Goal: Task Accomplishment & Management: Use online tool/utility

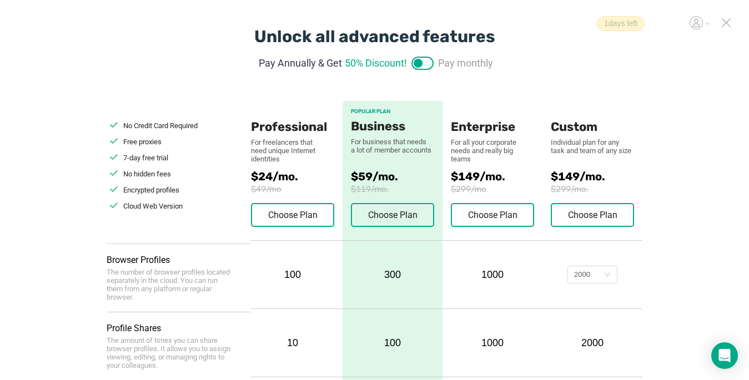
click at [724, 24] on icon at bounding box center [726, 23] width 8 height 8
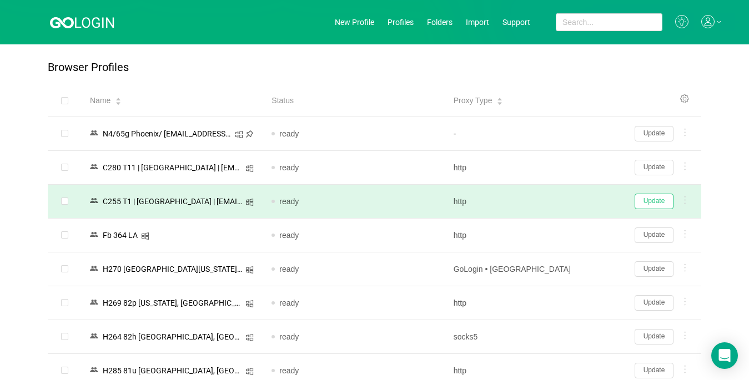
click at [651, 201] on button "Update" at bounding box center [653, 202] width 39 height 16
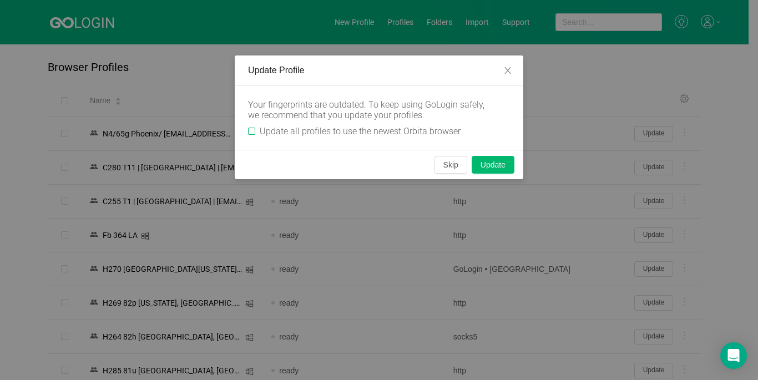
click at [253, 130] on input "Update all profiles to use the newest Orbita browser" at bounding box center [251, 131] width 7 height 7
checkbox input "true"
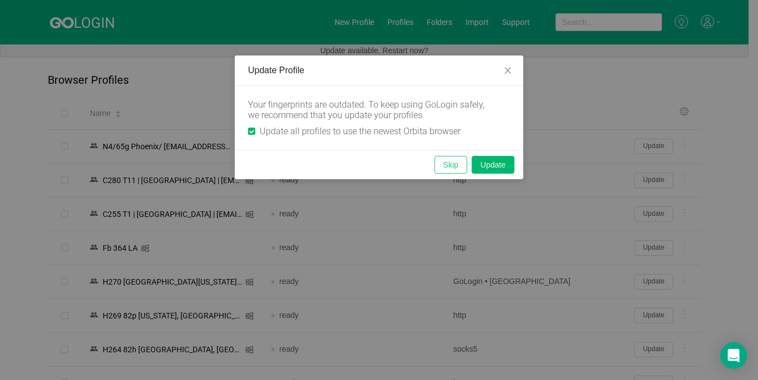
click at [441, 165] on button "Skip" at bounding box center [451, 165] width 33 height 18
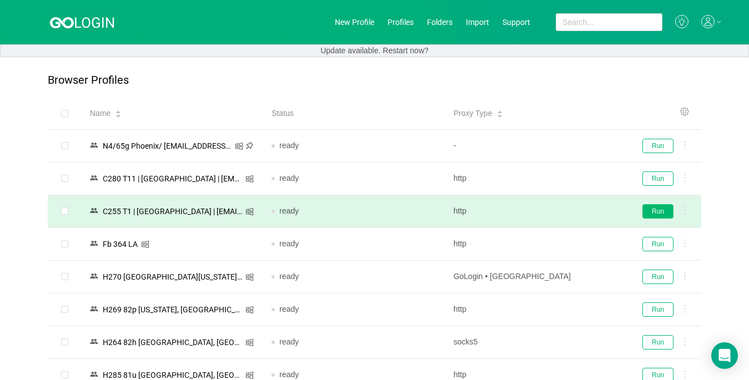
click at [652, 214] on button "Run" at bounding box center [657, 211] width 31 height 14
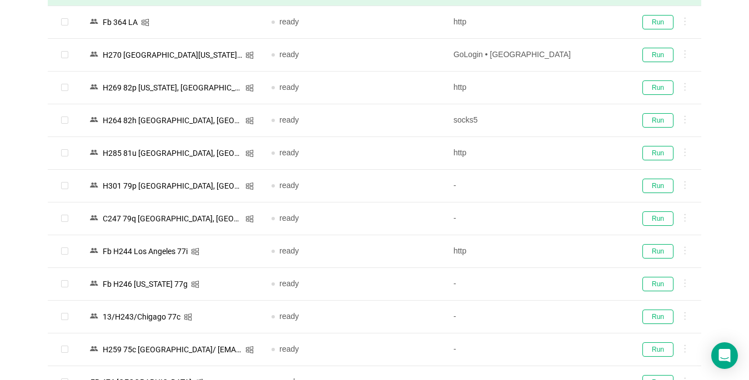
scroll to position [278, 0]
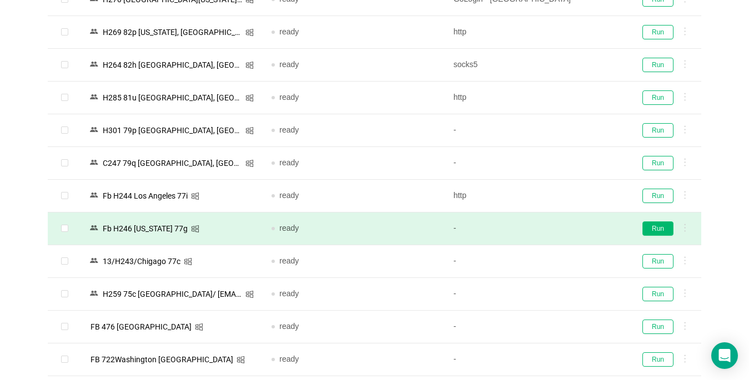
click at [656, 229] on button "Run" at bounding box center [657, 228] width 31 height 14
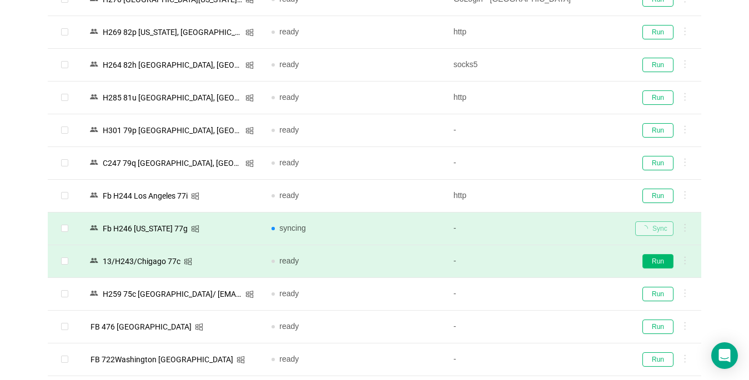
click at [656, 259] on button "Run" at bounding box center [657, 261] width 31 height 14
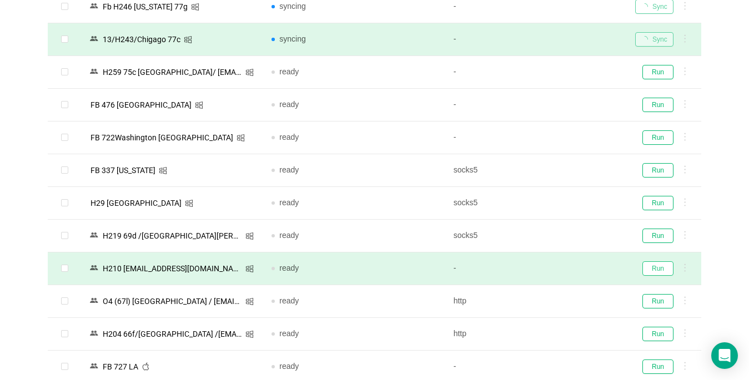
click at [651, 265] on button "Run" at bounding box center [657, 268] width 31 height 14
click at [651, 233] on button "Run" at bounding box center [657, 236] width 31 height 14
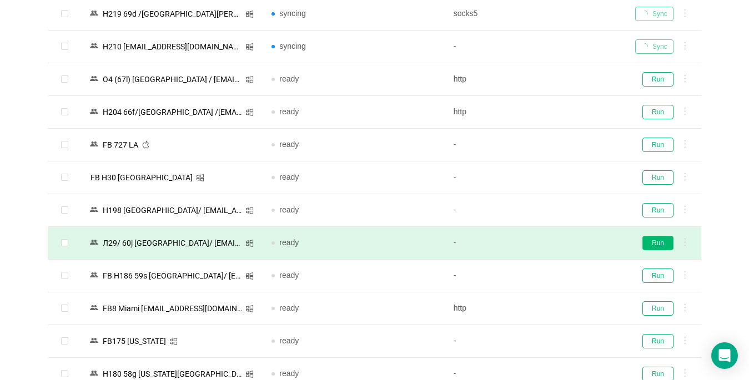
click at [659, 243] on button "Run" at bounding box center [657, 243] width 31 height 14
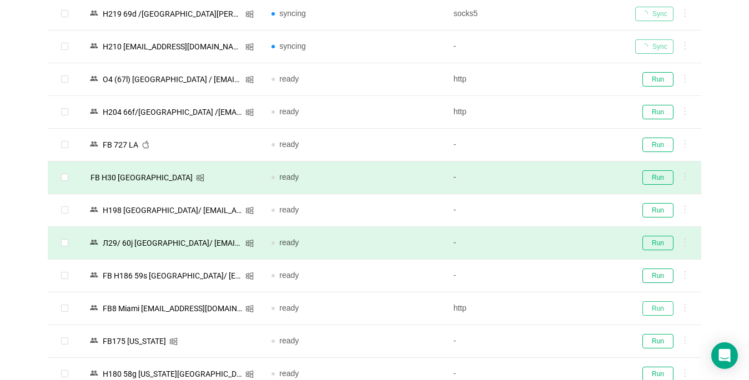
click at [662, 309] on button "Run" at bounding box center [657, 308] width 31 height 14
click at [653, 340] on button "Run" at bounding box center [657, 341] width 31 height 14
click at [666, 275] on button "Run" at bounding box center [657, 276] width 31 height 14
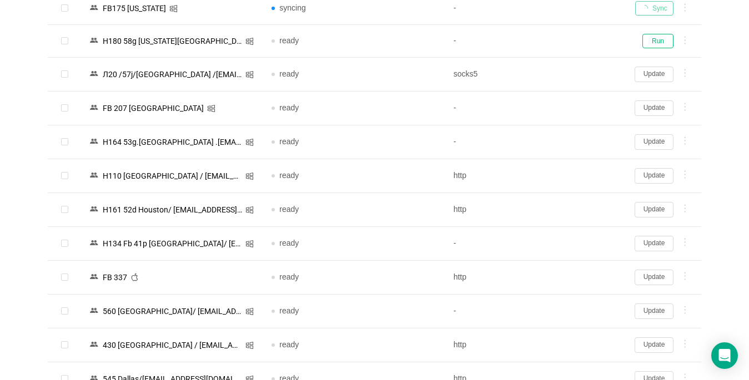
click at [658, 278] on button "Update" at bounding box center [653, 278] width 39 height 16
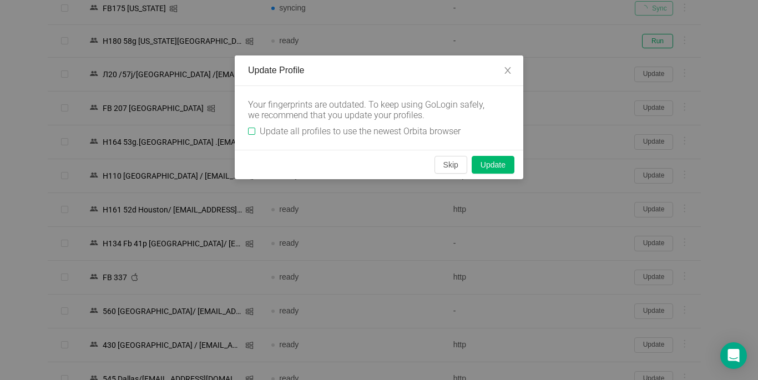
click at [247, 132] on div "Your fingerprints are outdated. To keep using GoLogin safely, we recommend that…" at bounding box center [379, 118] width 289 height 64
click at [253, 132] on input "Update all profiles to use the newest Orbita browser" at bounding box center [251, 131] width 7 height 7
checkbox input "true"
click at [456, 168] on button "Skip" at bounding box center [451, 165] width 33 height 18
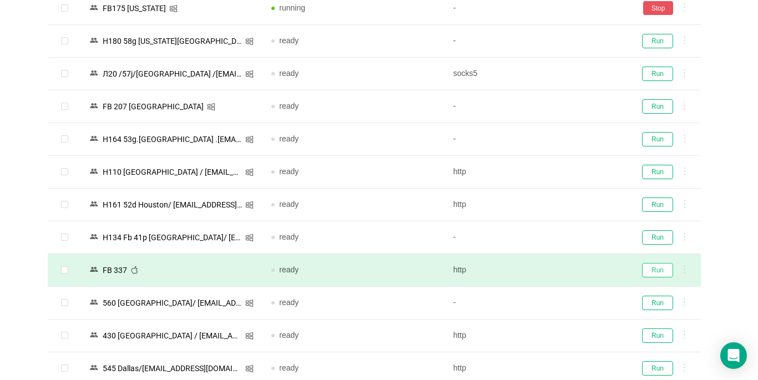
click at [659, 270] on button "Run" at bounding box center [657, 270] width 31 height 14
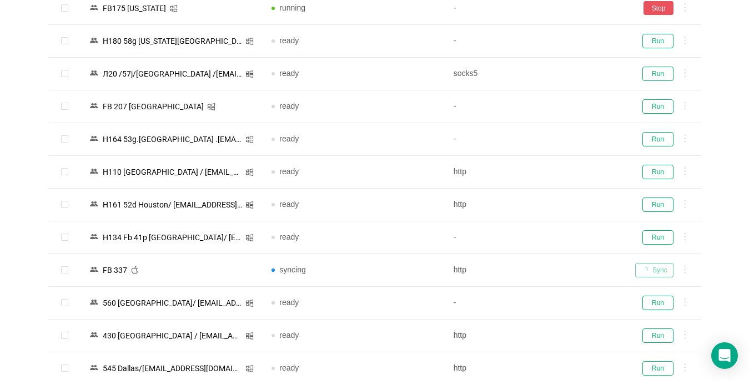
scroll to position [1221, 0]
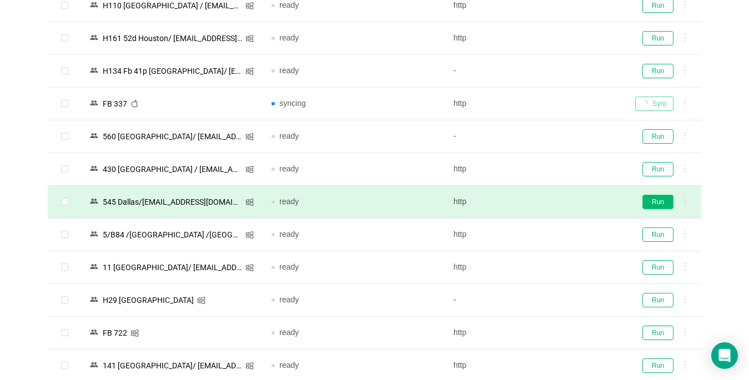
click at [657, 200] on button "Run" at bounding box center [657, 202] width 31 height 14
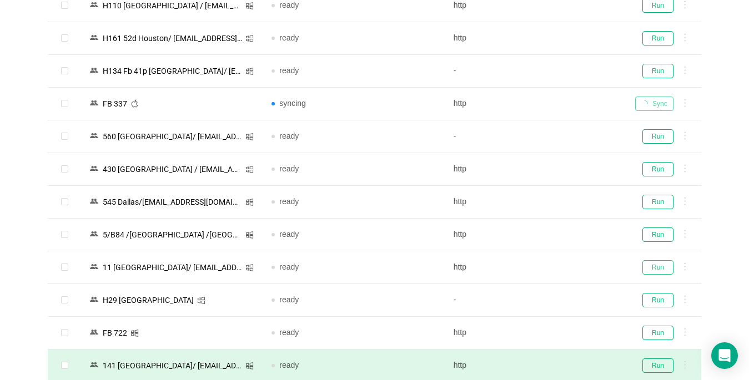
click at [662, 266] on button "Run" at bounding box center [657, 267] width 31 height 14
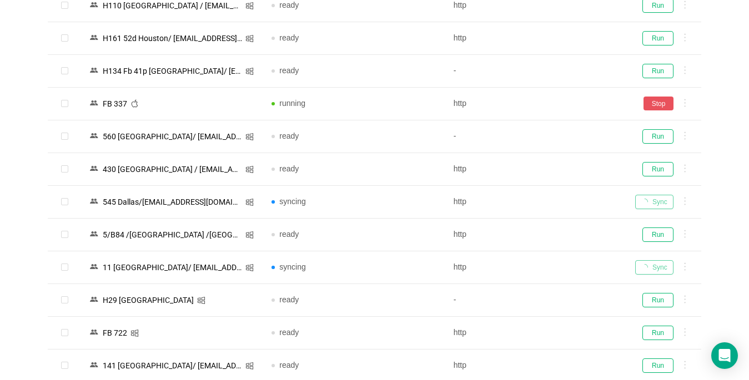
scroll to position [1332, 0]
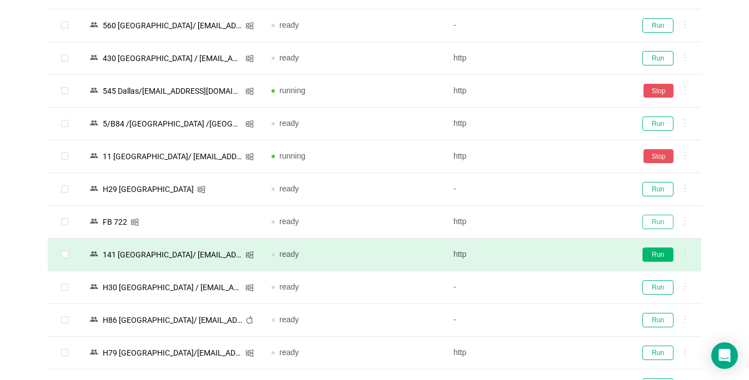
click at [653, 223] on button "Run" at bounding box center [657, 222] width 31 height 14
click at [657, 255] on button "Run" at bounding box center [657, 255] width 31 height 14
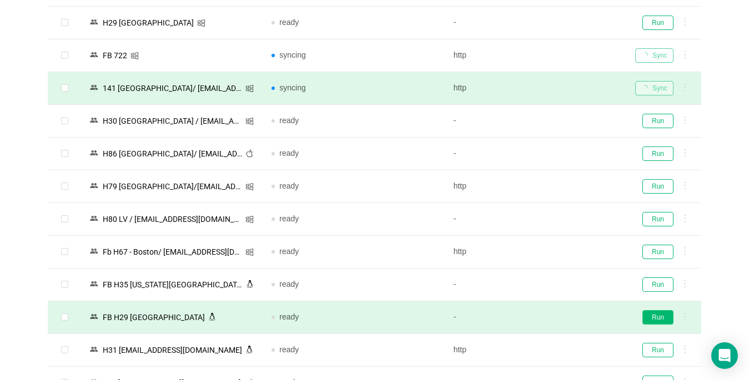
click at [653, 319] on button "Run" at bounding box center [657, 317] width 31 height 14
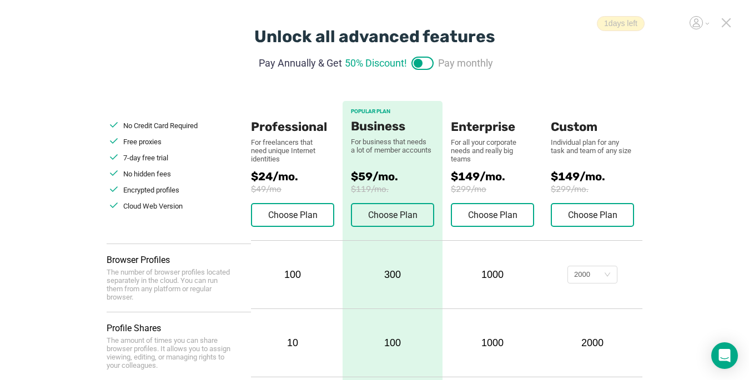
click at [726, 24] on icon at bounding box center [726, 23] width 10 height 10
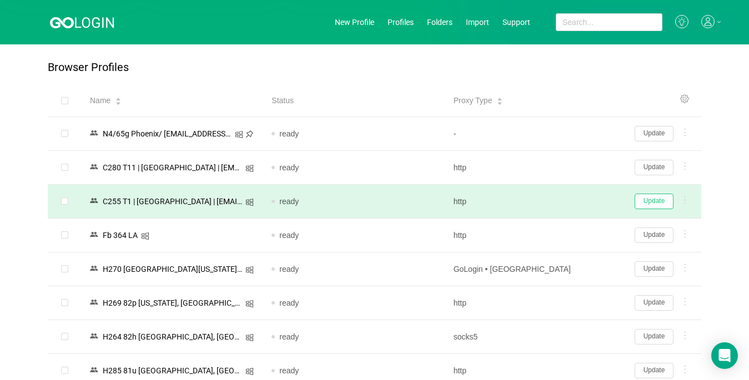
click at [654, 203] on button "Update" at bounding box center [653, 202] width 39 height 16
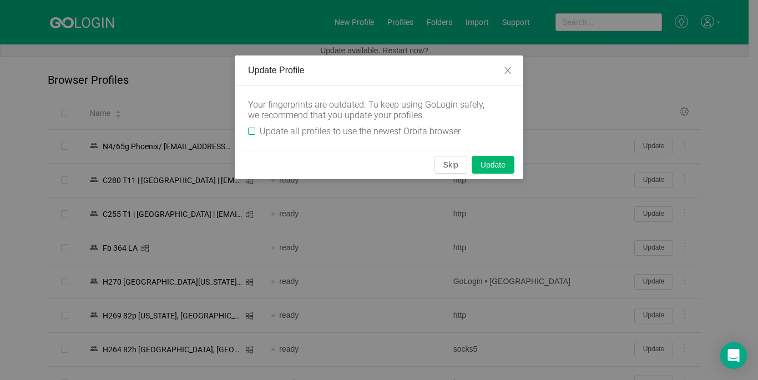
drag, startPoint x: 253, startPoint y: 131, endPoint x: 412, endPoint y: 164, distance: 162.1
click at [251, 130] on input "Update all profiles to use the newest Orbita browser" at bounding box center [251, 131] width 7 height 7
checkbox input "true"
click at [441, 165] on button "Skip" at bounding box center [451, 165] width 33 height 18
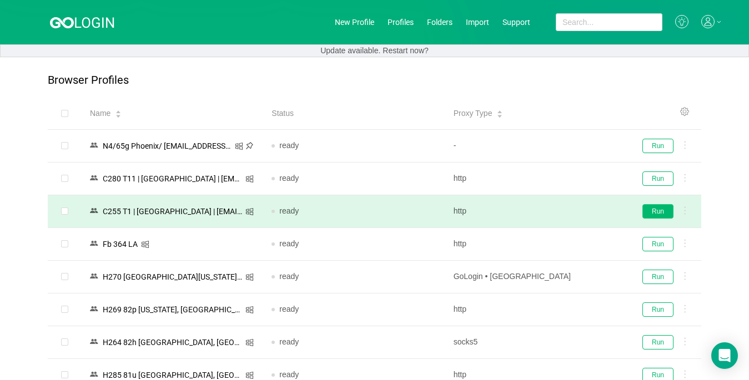
click at [653, 213] on button "Run" at bounding box center [657, 211] width 31 height 14
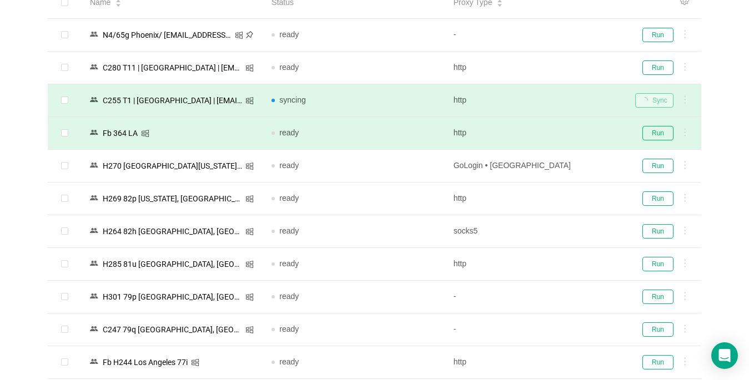
scroll to position [222, 0]
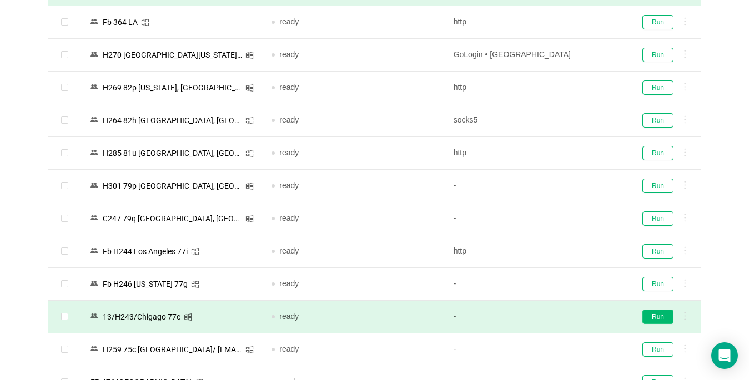
click at [652, 317] on button "Run" at bounding box center [657, 317] width 31 height 14
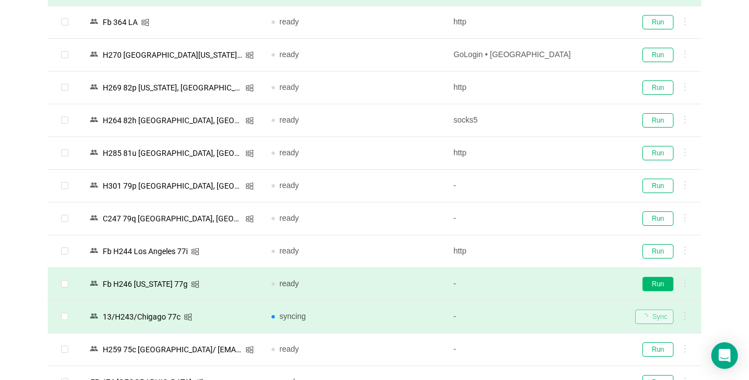
click at [651, 284] on button "Run" at bounding box center [657, 284] width 31 height 14
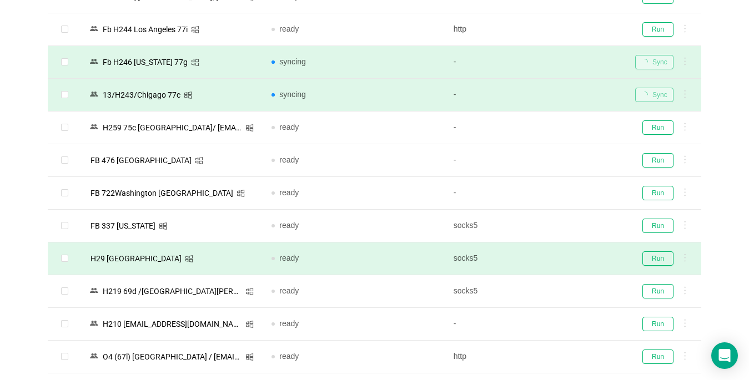
scroll to position [555, 0]
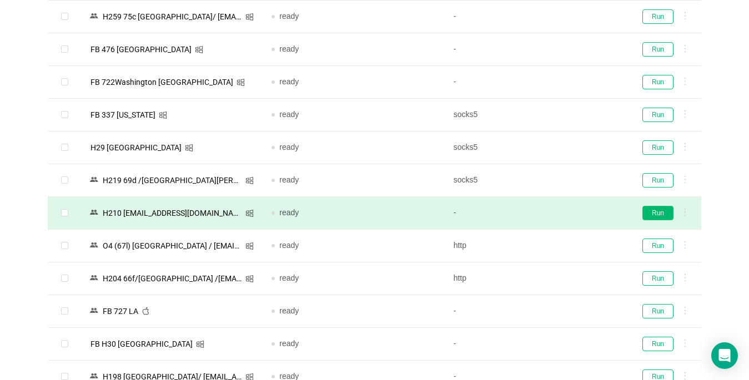
click at [655, 214] on button "Run" at bounding box center [657, 213] width 31 height 14
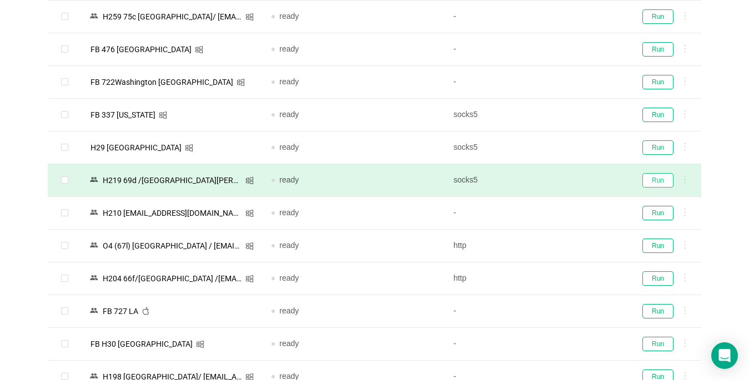
click at [647, 173] on button "Run" at bounding box center [657, 180] width 31 height 14
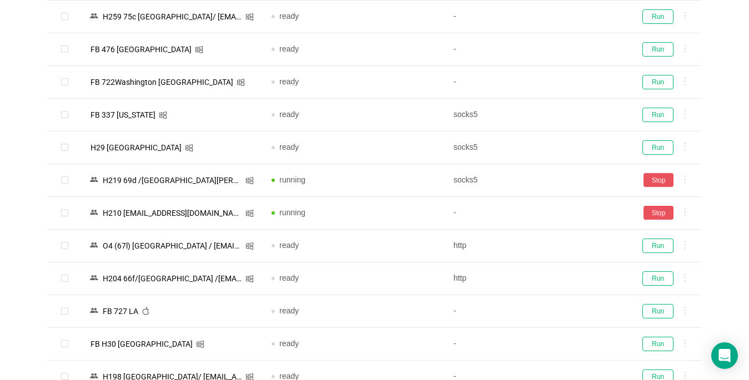
scroll to position [888, 0]
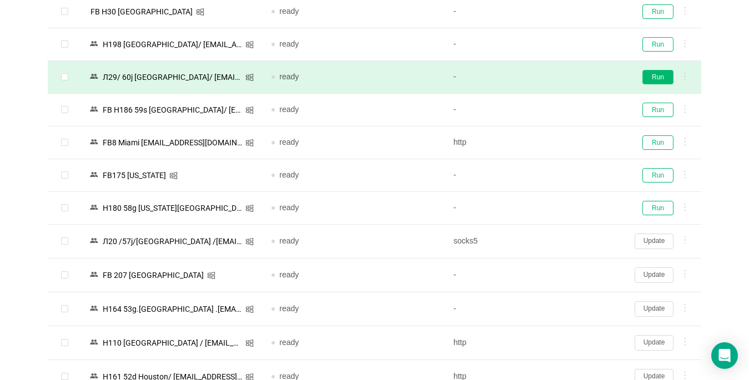
click at [652, 78] on button "Run" at bounding box center [657, 77] width 31 height 14
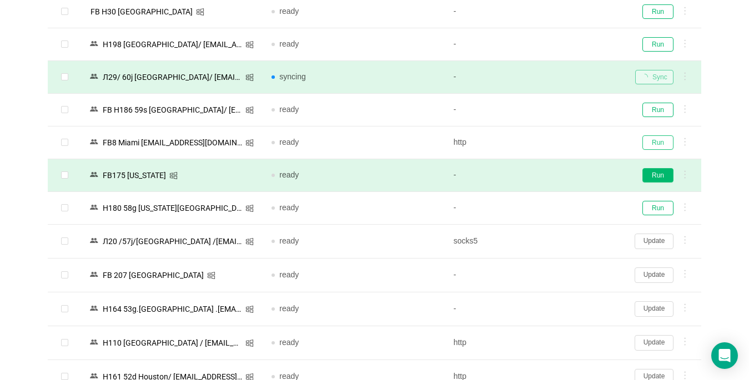
drag, startPoint x: 653, startPoint y: 141, endPoint x: 662, endPoint y: 172, distance: 32.2
click at [662, 172] on tbody "N4/65g Phoenix/ [EMAIL_ADDRESS][DOMAIN_NAME] ready - Run C280 T11 | [GEOGRAPHIC…" at bounding box center [374, 241] width 653 height 1998
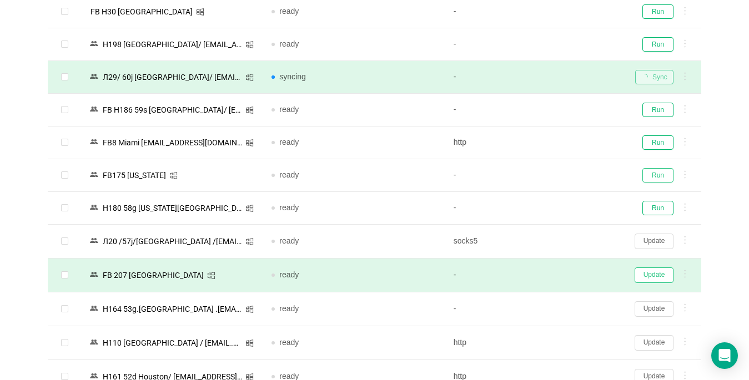
drag, startPoint x: 662, startPoint y: 172, endPoint x: 659, endPoint y: 275, distance: 102.7
click at [659, 275] on tbody "N4/65g Phoenix/ [EMAIL_ADDRESS][DOMAIN_NAME] ready - Run C280 T11 | [GEOGRAPHIC…" at bounding box center [374, 241] width 653 height 1998
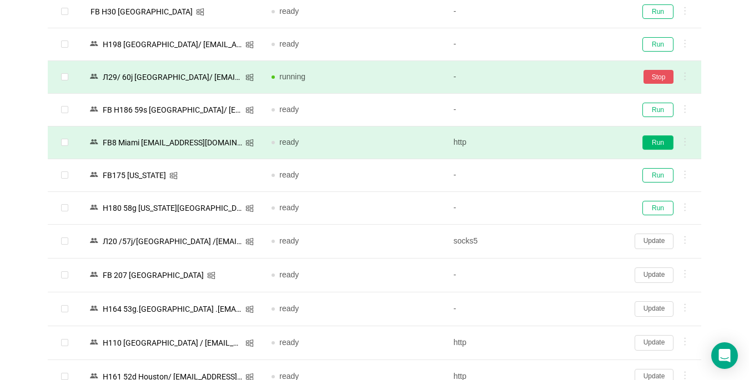
click at [669, 140] on button "Run" at bounding box center [657, 142] width 31 height 14
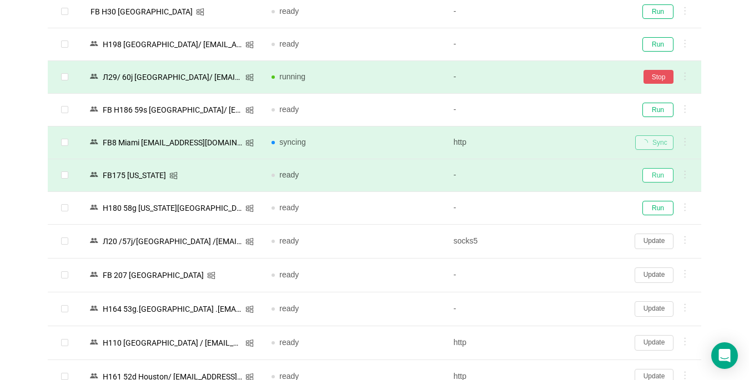
click at [649, 172] on button "Run" at bounding box center [657, 175] width 31 height 14
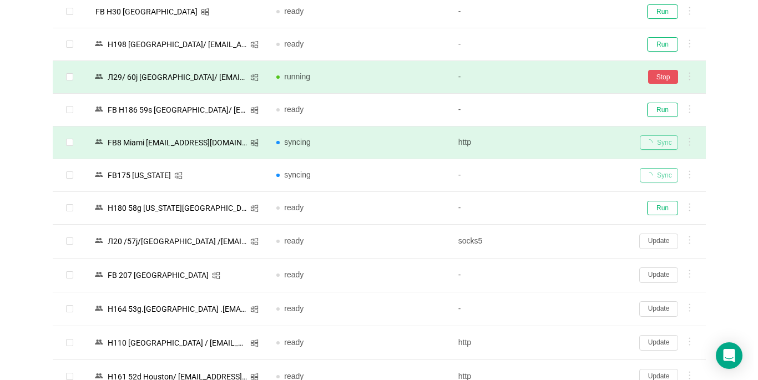
scroll to position [1165, 0]
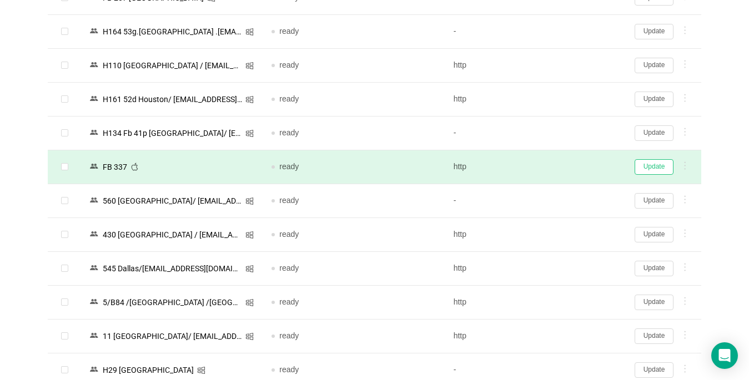
click at [652, 165] on button "Update" at bounding box center [653, 167] width 39 height 16
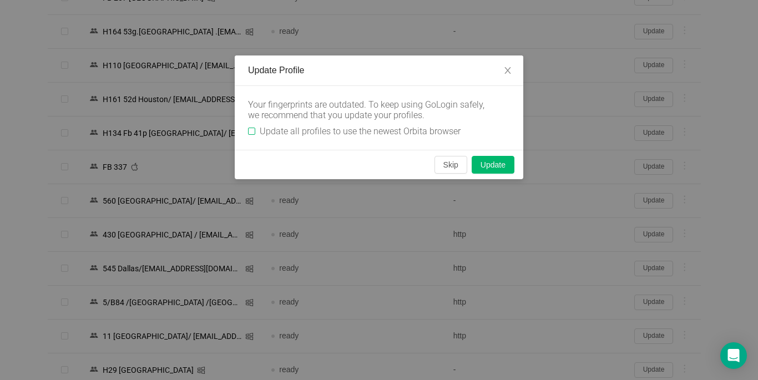
click at [253, 127] on label "Update all profiles to use the newest Orbita browser" at bounding box center [356, 131] width 217 height 11
click at [253, 128] on input "Update all profiles to use the newest Orbita browser" at bounding box center [251, 131] width 7 height 7
checkbox input "true"
click at [445, 167] on button "Skip" at bounding box center [451, 165] width 33 height 18
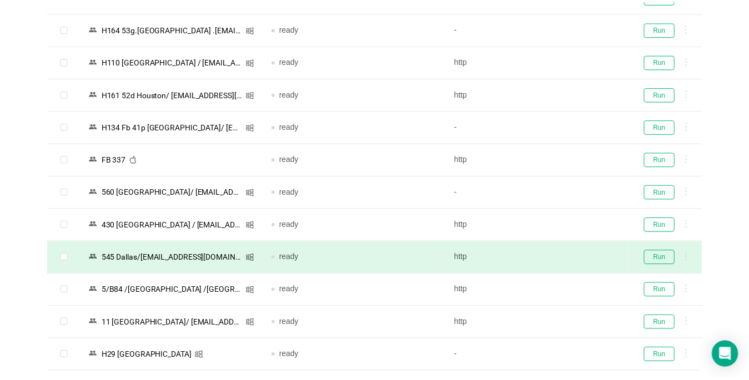
scroll to position [1163, 0]
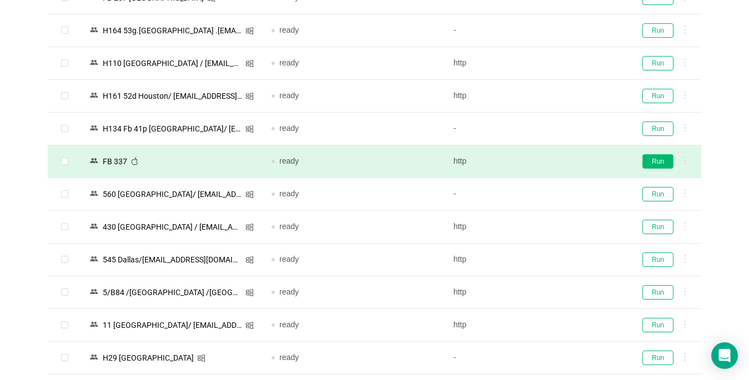
click at [655, 162] on button "Run" at bounding box center [657, 161] width 31 height 14
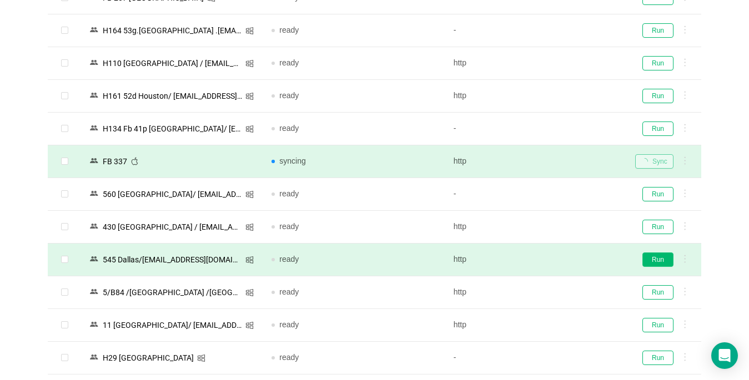
click at [663, 265] on button "Run" at bounding box center [657, 260] width 31 height 14
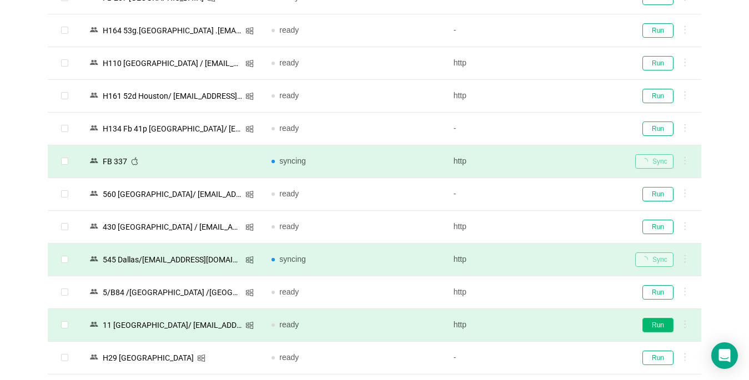
click at [660, 324] on button "Run" at bounding box center [657, 325] width 31 height 14
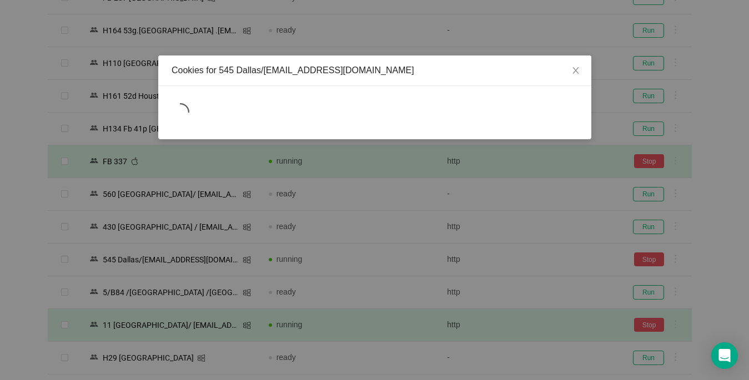
scroll to position [1274, 0]
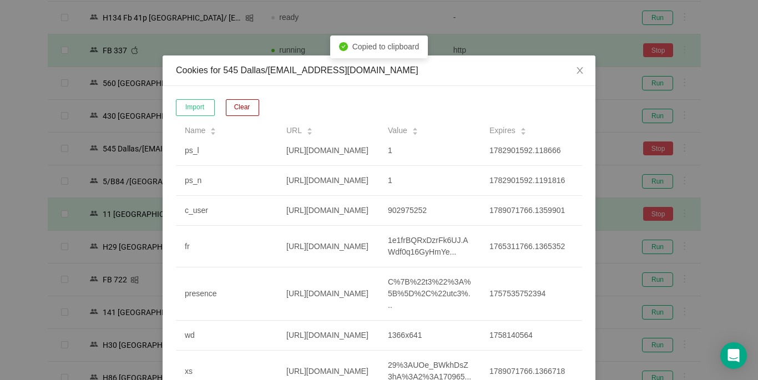
click at [13, 154] on div "Cookies for 545 Dallas/[EMAIL_ADDRESS][DOMAIN_NAME] Import Clear Name URL Value…" at bounding box center [379, 190] width 758 height 380
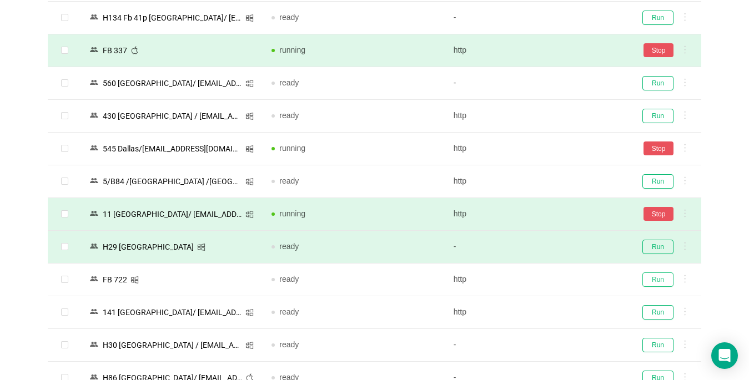
drag, startPoint x: 656, startPoint y: 276, endPoint x: 500, endPoint y: 257, distance: 157.7
click at [656, 275] on button "Run" at bounding box center [657, 280] width 31 height 14
click at [650, 307] on button "Run" at bounding box center [657, 312] width 31 height 14
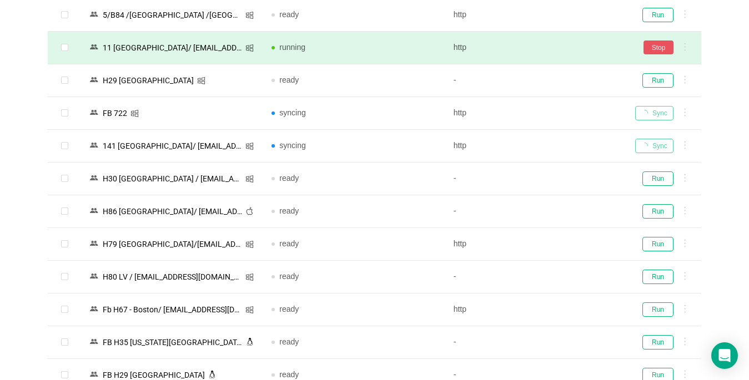
scroll to position [1552, 0]
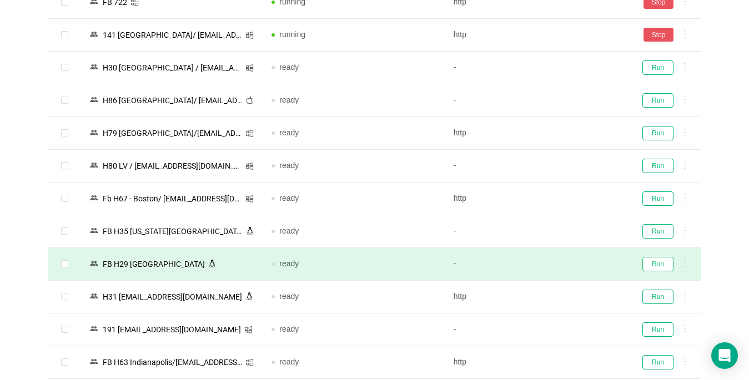
click at [654, 258] on button "Run" at bounding box center [657, 264] width 31 height 14
click at [652, 366] on button "Run" at bounding box center [657, 362] width 31 height 14
click at [653, 360] on div "Run" at bounding box center [663, 362] width 57 height 14
